Goal: Task Accomplishment & Management: Use online tool/utility

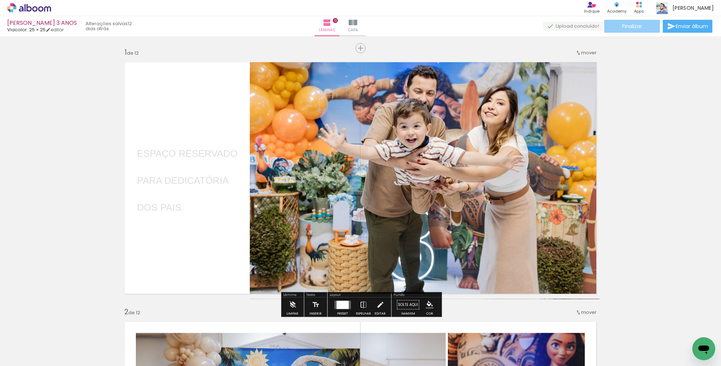
click at [633, 26] on span "Finalizar" at bounding box center [632, 26] width 20 height 5
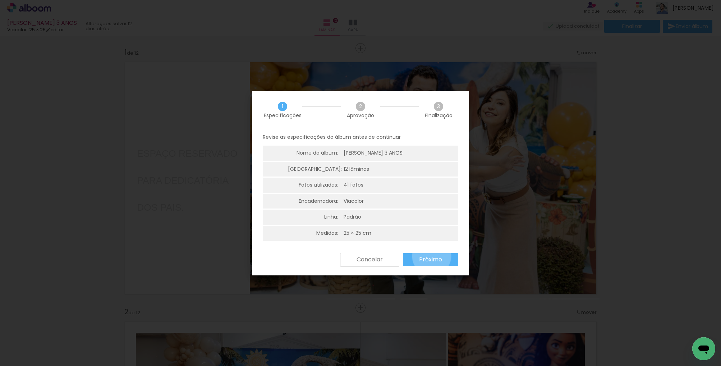
click at [0, 0] on slot "Próximo" at bounding box center [0, 0] width 0 height 0
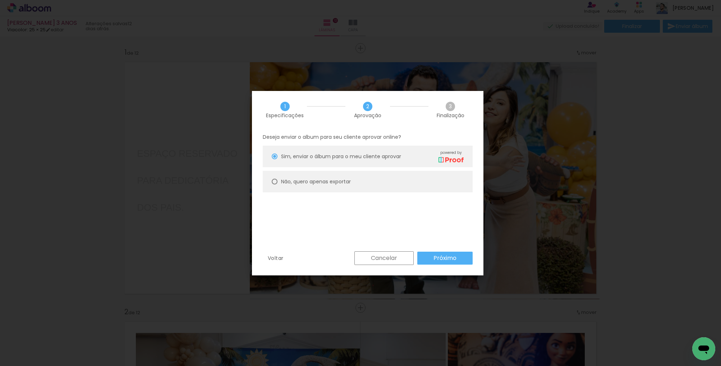
click at [0, 0] on slot "Próximo" at bounding box center [0, 0] width 0 height 0
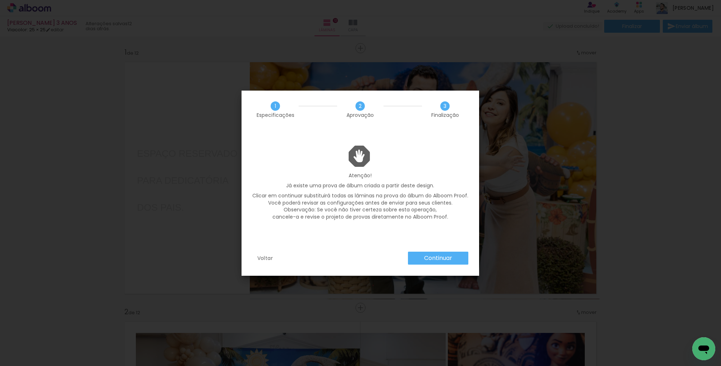
click at [0, 0] on slot "Continuar" at bounding box center [0, 0] width 0 height 0
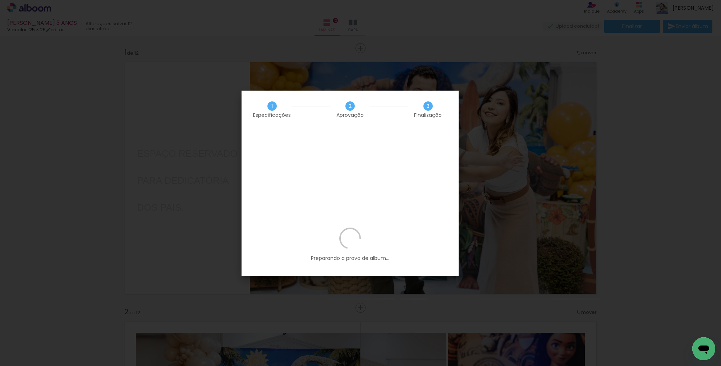
click at [151, 108] on iron-overlay-backdrop at bounding box center [360, 183] width 721 height 366
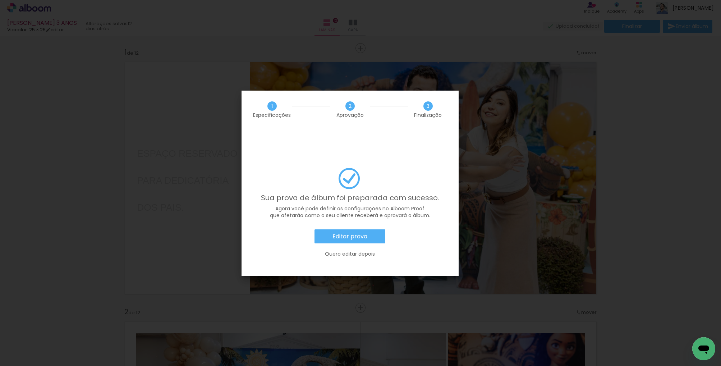
click at [0, 0] on slot "Editar prova" at bounding box center [0, 0] width 0 height 0
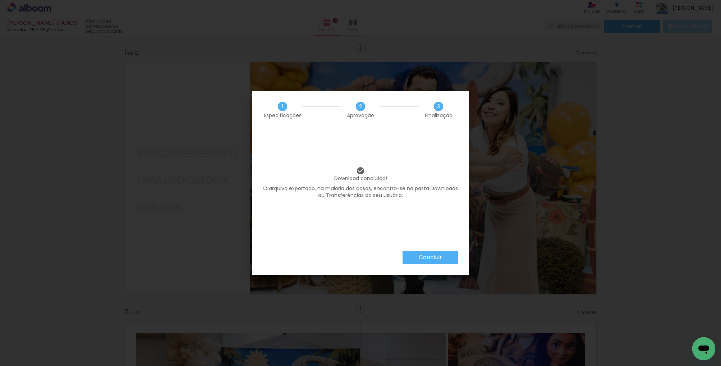
click at [0, 0] on slot "Concluir" at bounding box center [0, 0] width 0 height 0
